Goal: Submit feedback/report problem

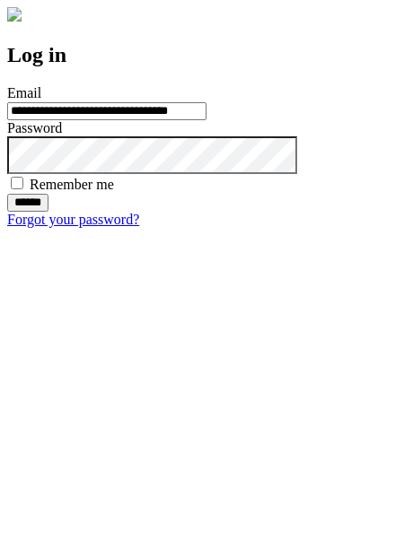
type input "**********"
click at [48, 212] on input "******" at bounding box center [27, 203] width 41 height 18
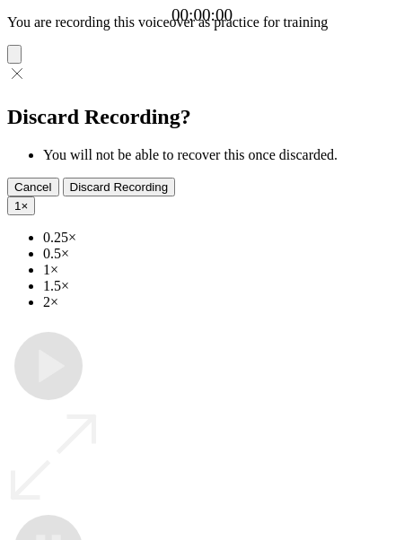
type input "**********"
